Goal: Check status

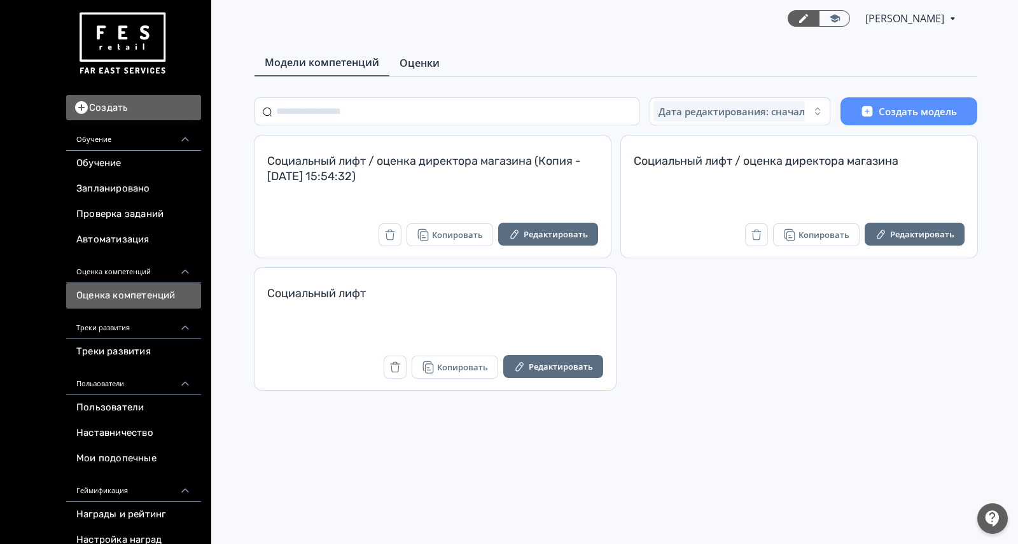
click at [433, 64] on span "Оценки" at bounding box center [420, 62] width 40 height 15
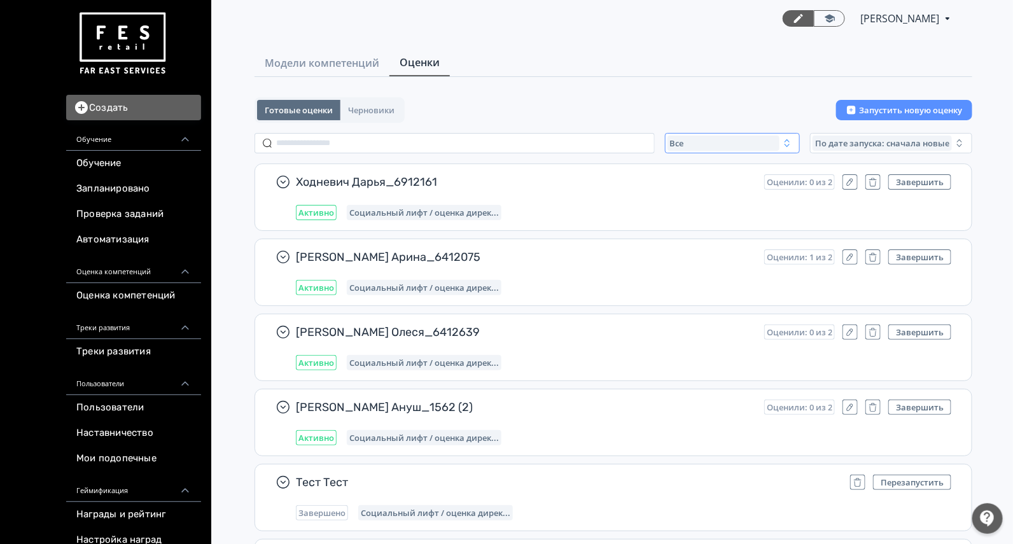
click at [700, 143] on div "Все" at bounding box center [723, 143] width 112 height 15
click at [712, 212] on span "Завершенные" at bounding box center [714, 218] width 66 height 13
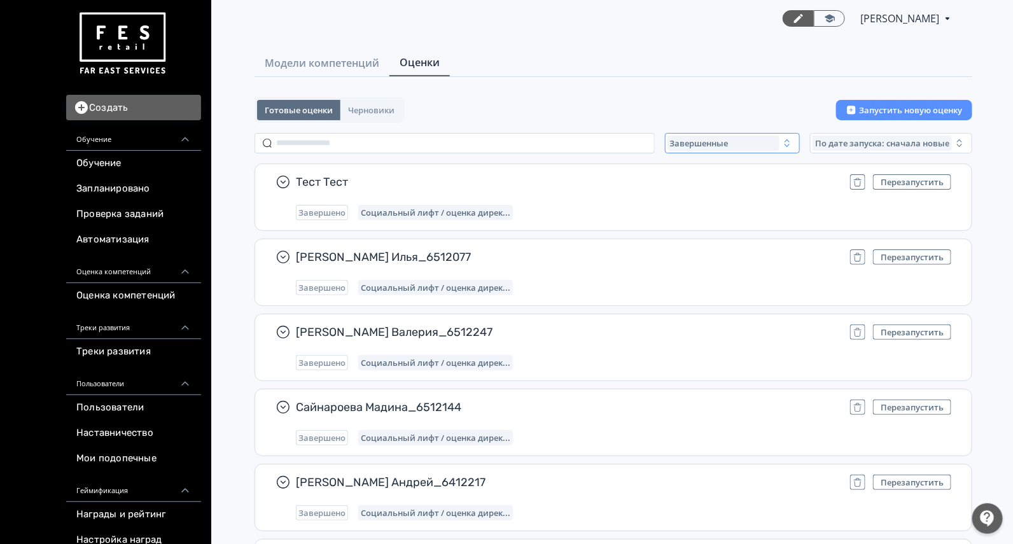
click at [715, 143] on span "Завершенные" at bounding box center [699, 143] width 59 height 10
click at [713, 193] on span "Активные" at bounding box center [704, 195] width 46 height 13
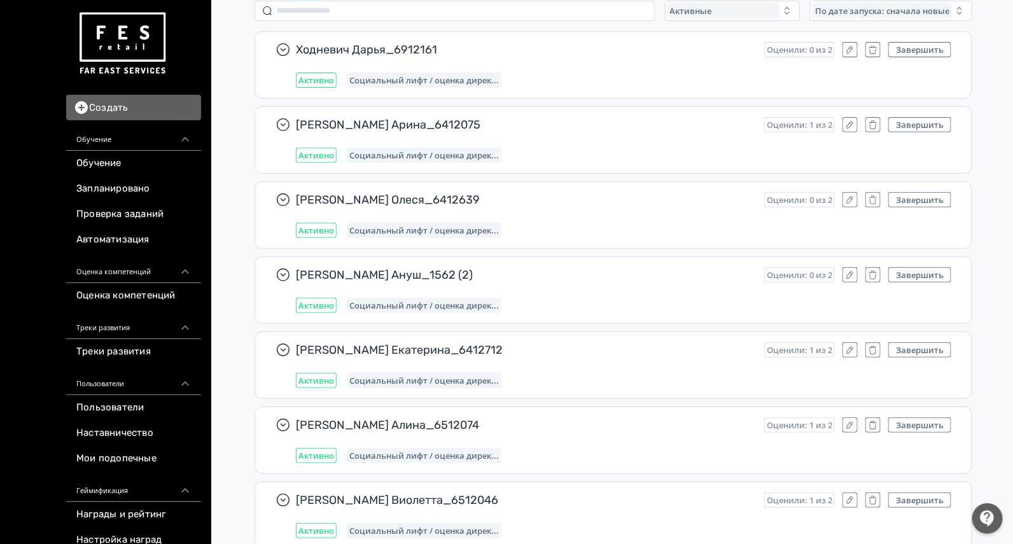
scroll to position [20413, 0]
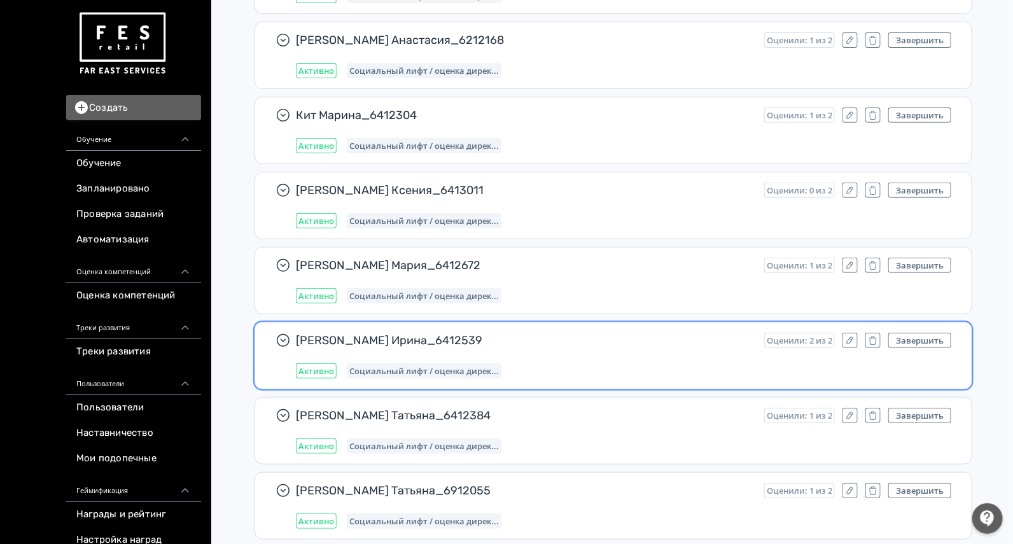
click at [620, 333] on div "[PERSON_NAME] Ирина_6412539 Оценили: 2 из 2 Завершить Активно Социальный лифт /…" at bounding box center [623, 356] width 655 height 46
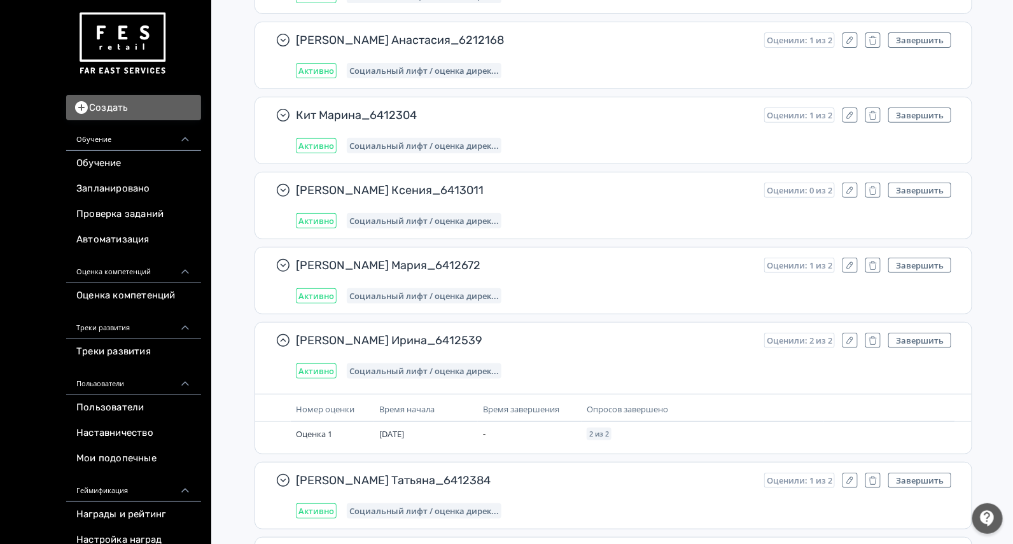
click at [123, 39] on img at bounding box center [122, 44] width 92 height 72
